Goal: Task Accomplishment & Management: Manage account settings

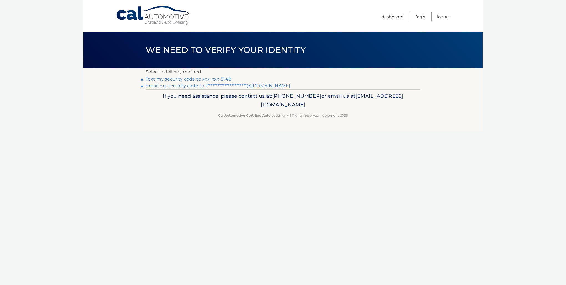
click at [223, 78] on link "Text my security code to xxx-xxx-5148" at bounding box center [189, 78] width 86 height 5
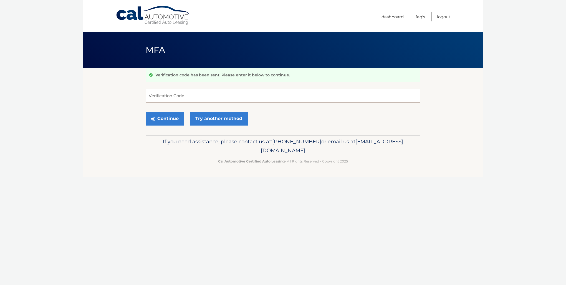
click at [248, 95] on input "Verification Code" at bounding box center [283, 96] width 275 height 14
type input "686542"
click at [165, 114] on button "Continue" at bounding box center [165, 119] width 39 height 14
